Goal: Information Seeking & Learning: Learn about a topic

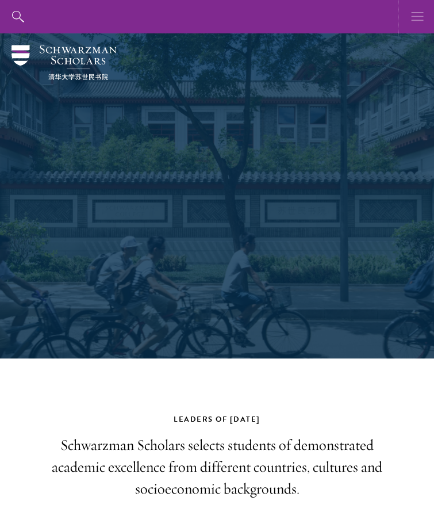
click at [412, 19] on icon "button" at bounding box center [417, 16] width 13 height 33
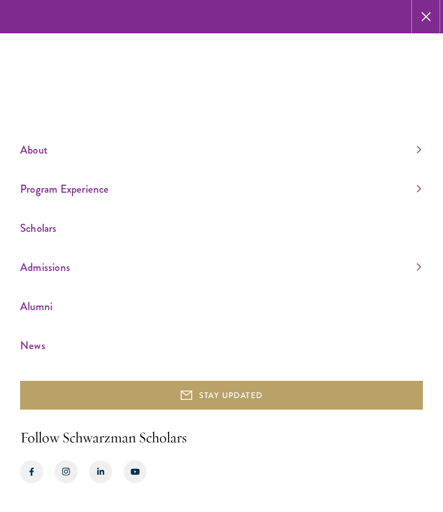
click at [428, 16] on icon "button" at bounding box center [426, 16] width 10 height 33
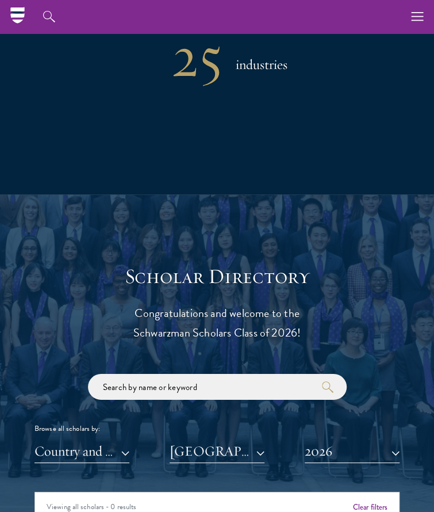
scroll to position [753, 0]
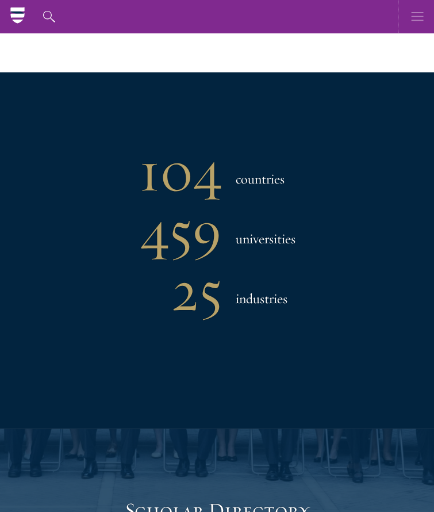
click at [416, 16] on icon "button" at bounding box center [417, 16] width 13 height 33
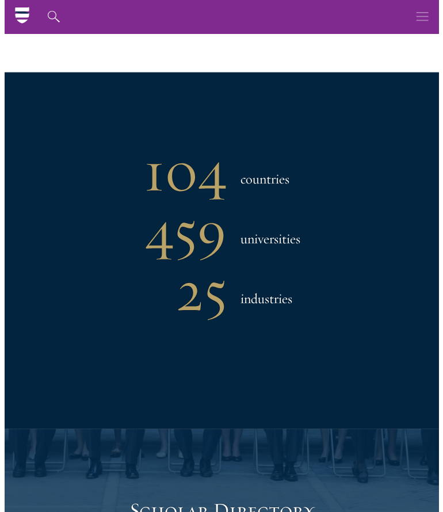
scroll to position [719, 0]
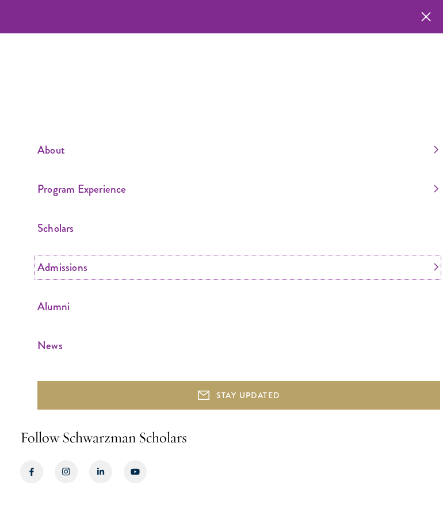
click at [57, 269] on link "Admissions" at bounding box center [237, 267] width 401 height 19
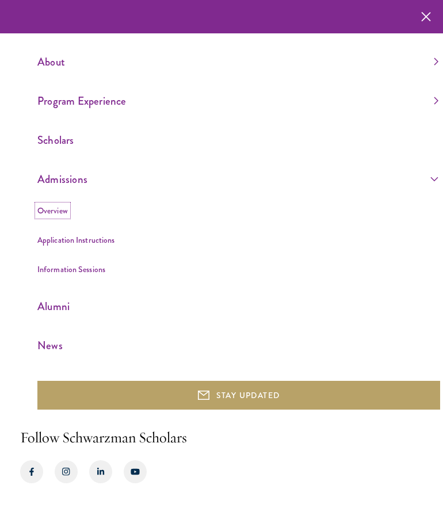
click at [62, 213] on link "Overview" at bounding box center [52, 210] width 30 height 11
click at [57, 70] on link "About" at bounding box center [237, 61] width 401 height 19
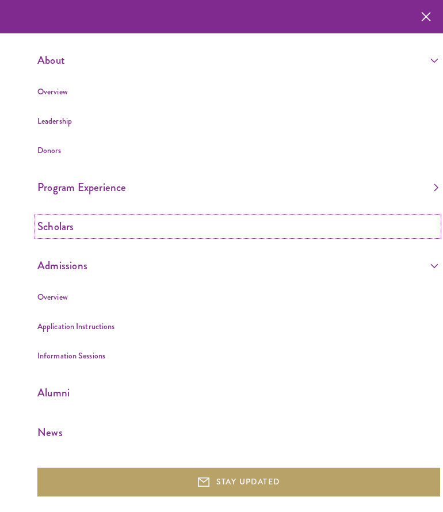
click at [62, 234] on link "Scholars" at bounding box center [237, 226] width 401 height 19
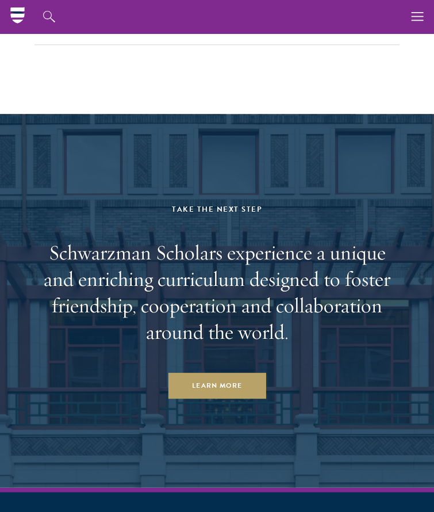
scroll to position [5191, 0]
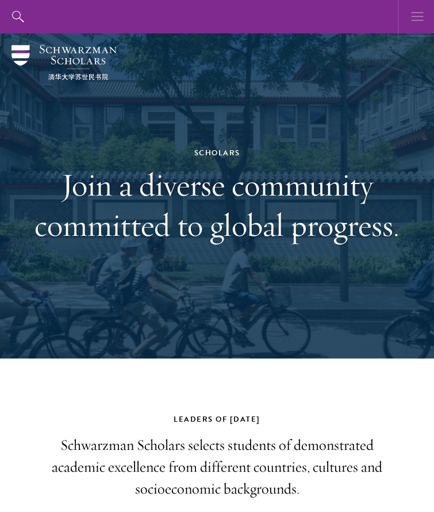
click at [421, 20] on use "button" at bounding box center [417, 16] width 12 height 9
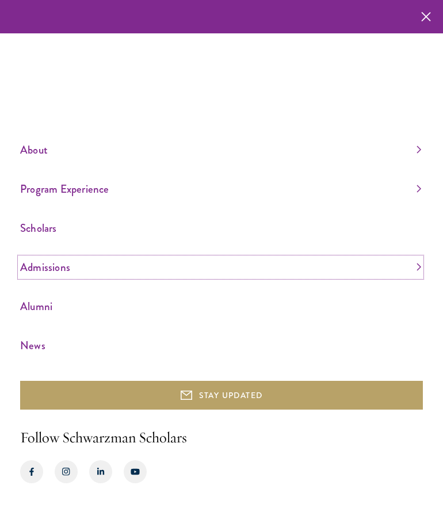
click at [40, 269] on link "Admissions" at bounding box center [220, 267] width 401 height 19
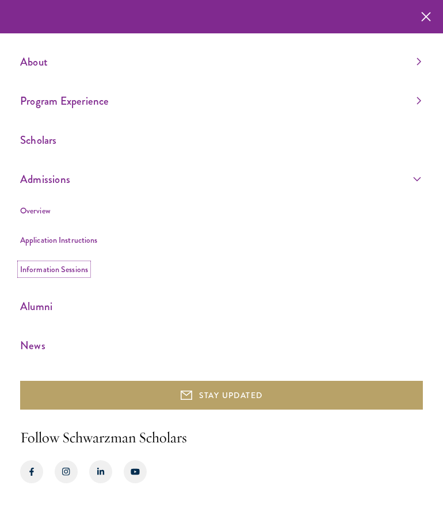
click at [54, 273] on link "Information Sessions" at bounding box center [54, 268] width 68 height 11
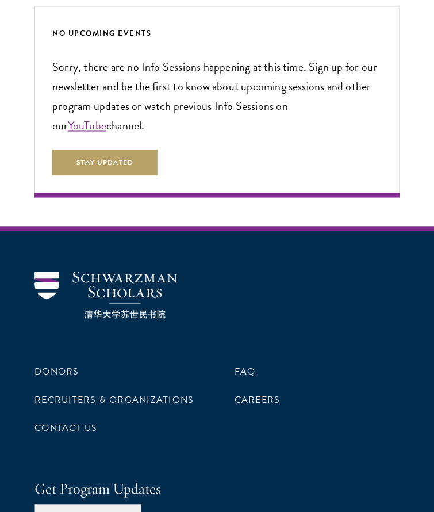
scroll to position [665, 0]
